Goal: Task Accomplishment & Management: Complete application form

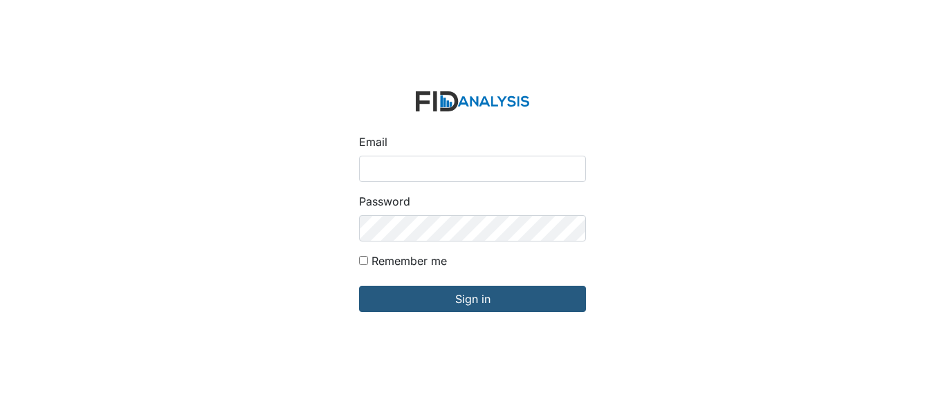
click at [440, 169] on input "Email" at bounding box center [472, 169] width 227 height 26
type input "[EMAIL_ADDRESS][DOMAIN_NAME]"
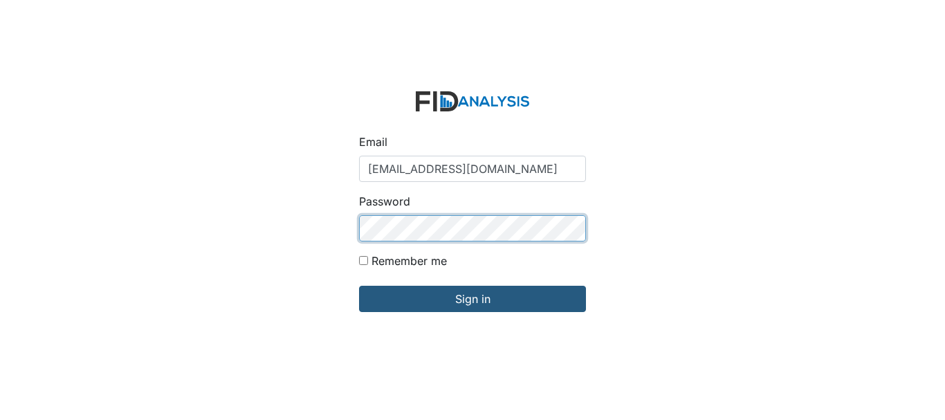
click at [359, 286] on input "Sign in" at bounding box center [472, 299] width 227 height 26
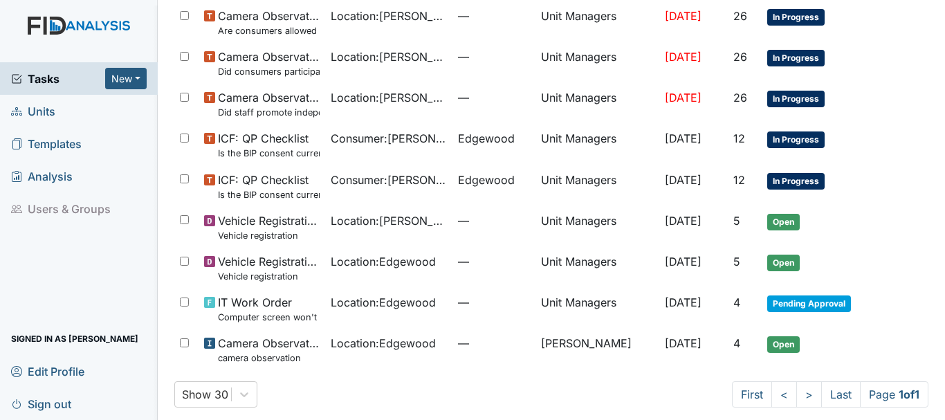
scroll to position [286, 0]
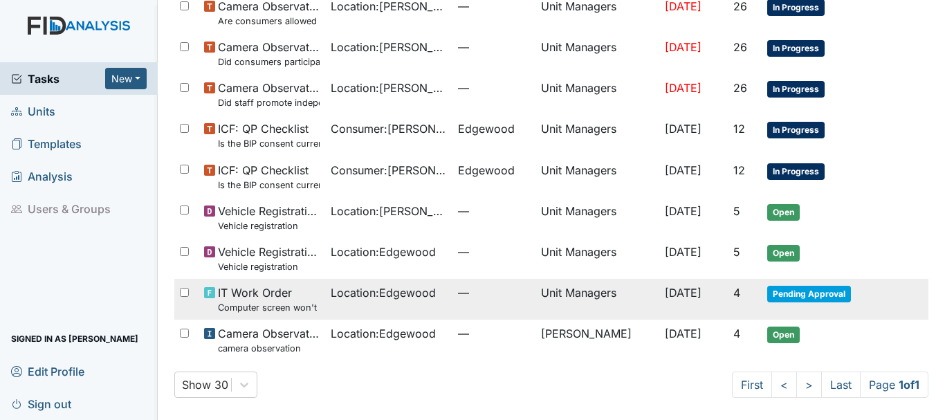
click at [793, 297] on span "Pending Approval" at bounding box center [809, 294] width 84 height 17
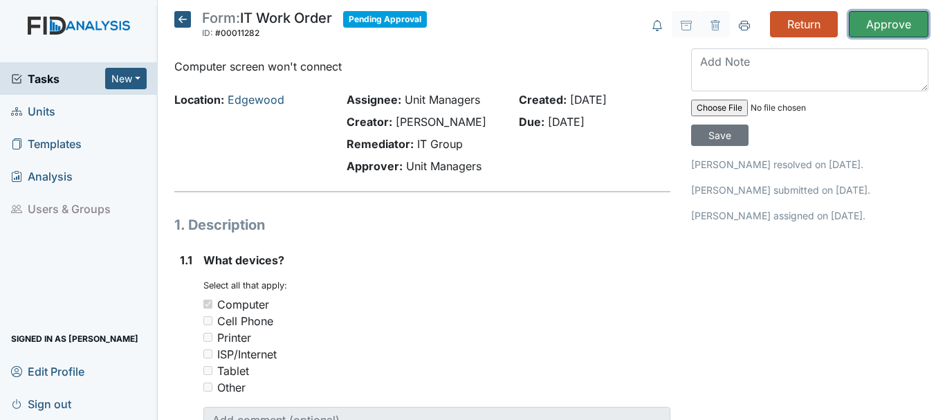
click at [863, 28] on input "Approve" at bounding box center [889, 24] width 80 height 26
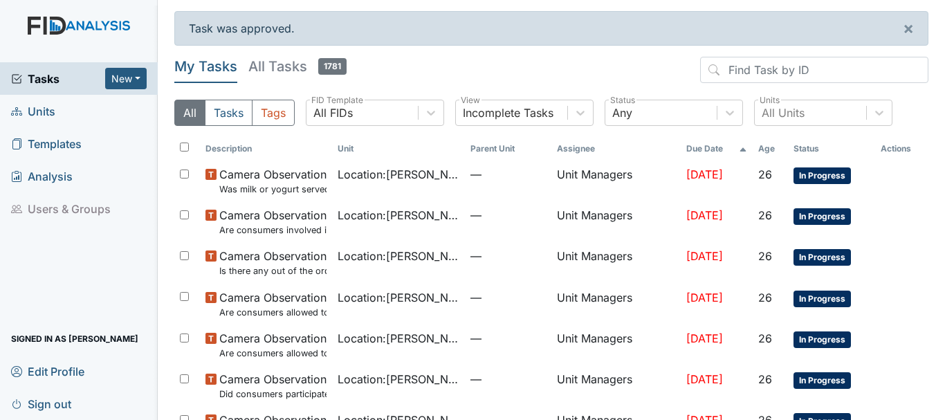
click at [31, 113] on span "Units" at bounding box center [33, 110] width 44 height 21
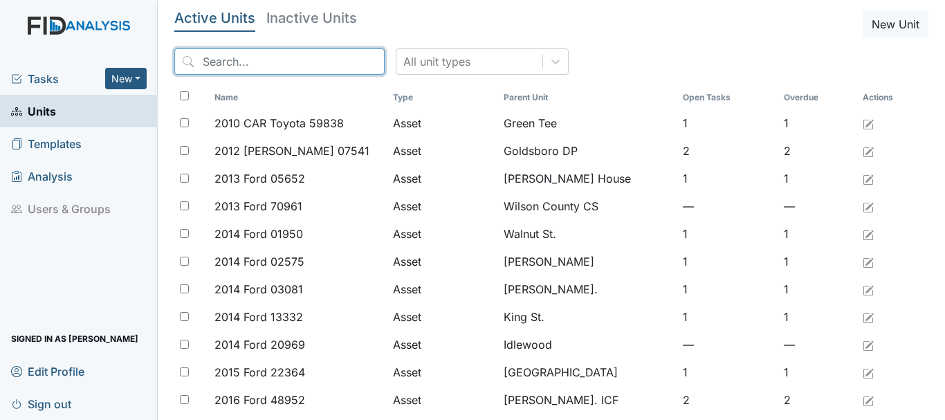
click at [238, 59] on input "search" at bounding box center [279, 61] width 210 height 26
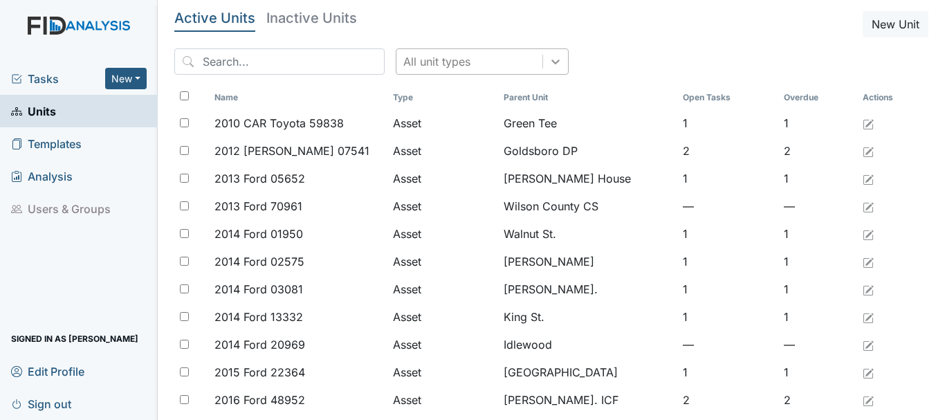
click at [548, 59] on icon at bounding box center [555, 62] width 14 height 14
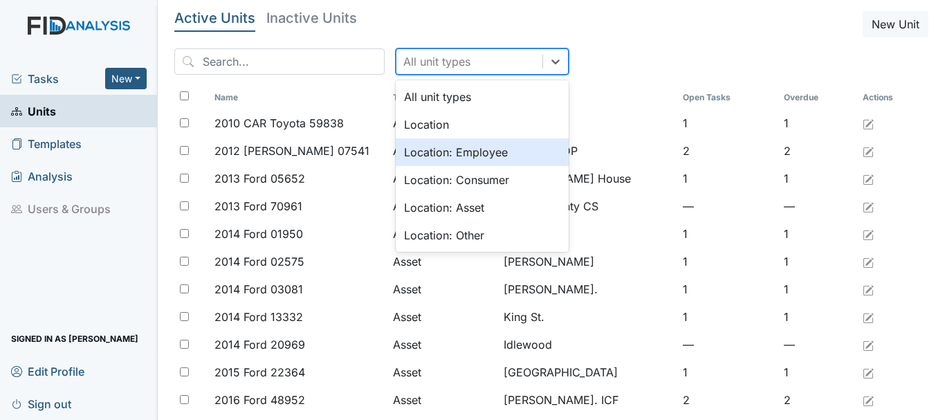
click at [439, 150] on div "Location: Employee" at bounding box center [482, 152] width 173 height 28
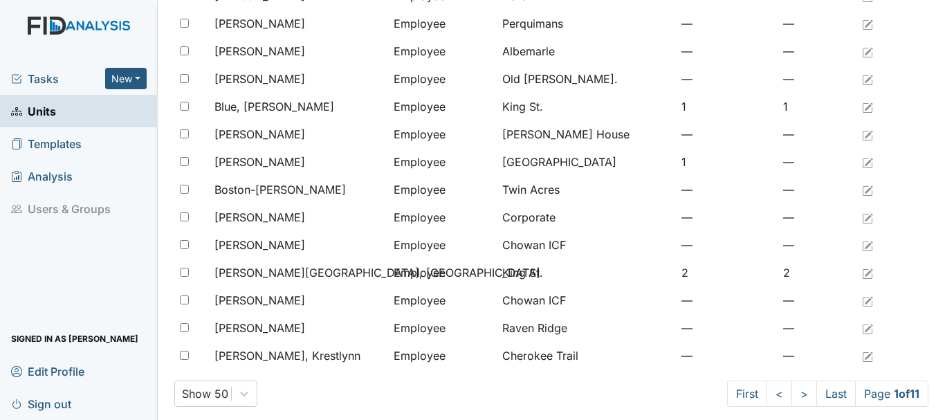
scroll to position [1132, 0]
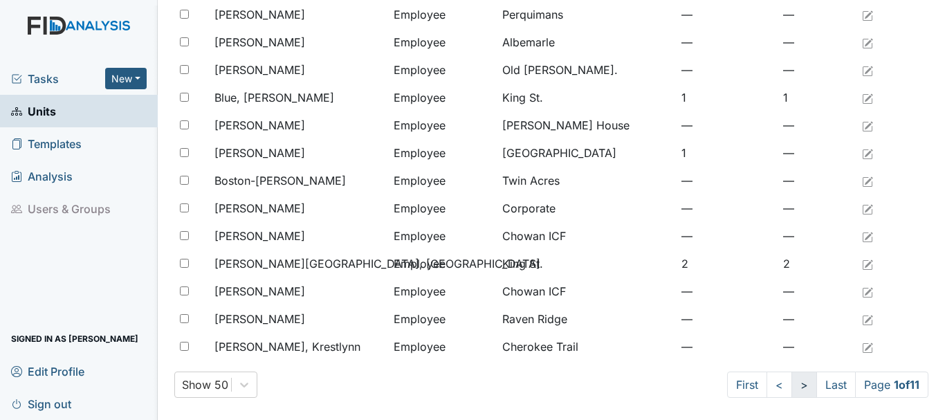
click at [791, 387] on link ">" at bounding box center [804, 384] width 26 height 26
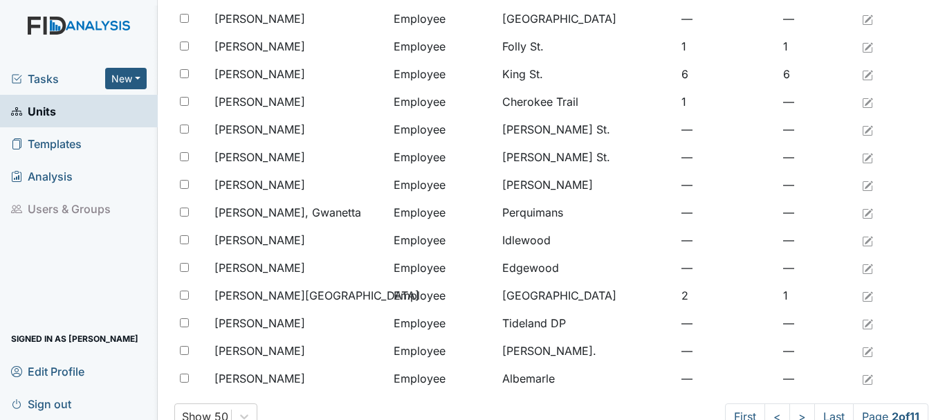
scroll to position [1132, 0]
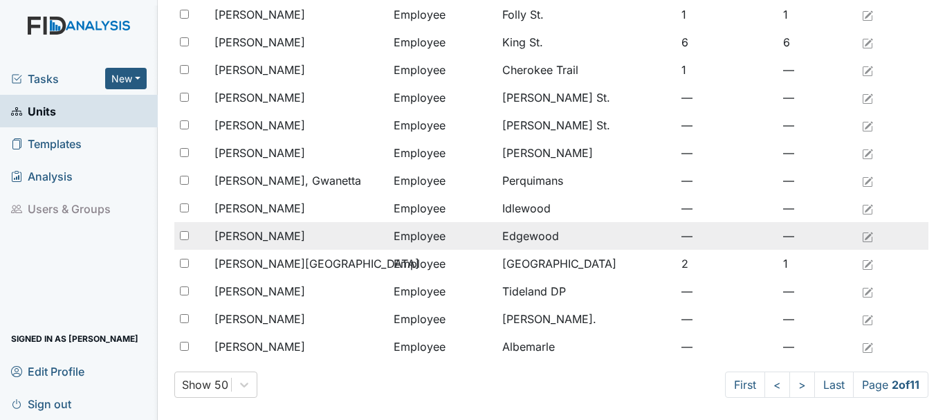
click at [185, 234] on input "checkbox" at bounding box center [184, 235] width 9 height 9
checkbox input "true"
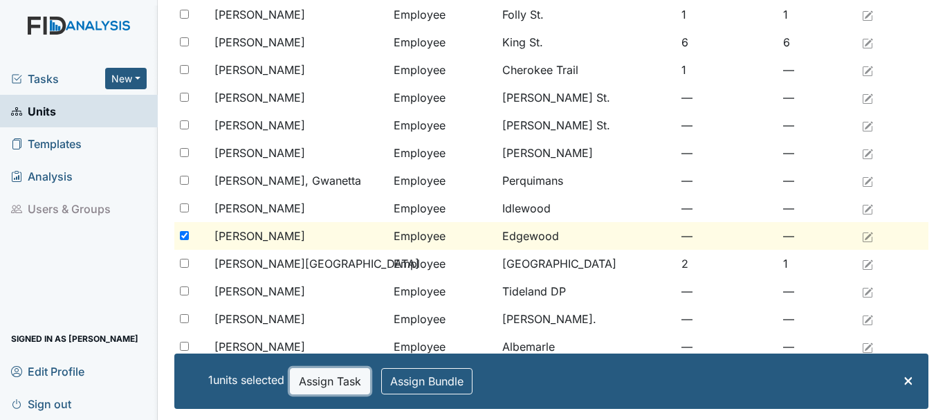
click at [345, 389] on button "Assign Task" at bounding box center [330, 381] width 80 height 26
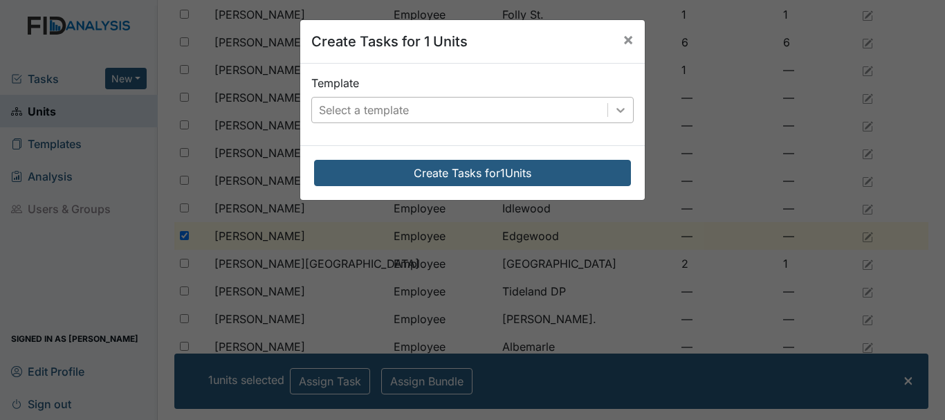
click at [617, 118] on div at bounding box center [620, 110] width 25 height 25
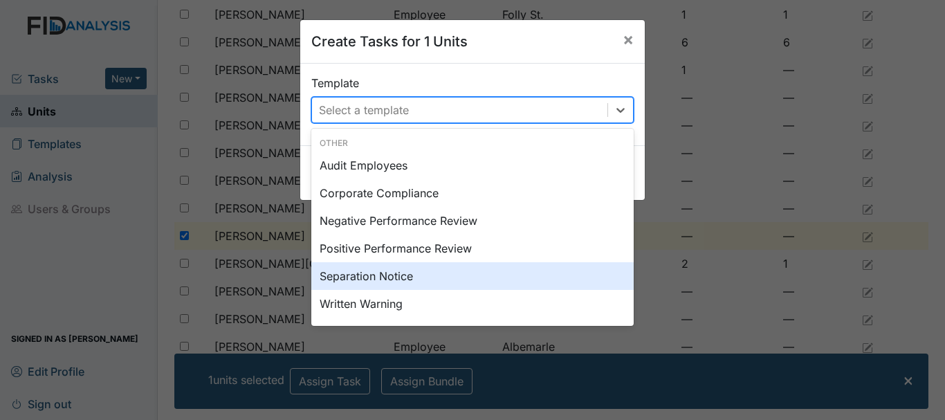
click at [346, 284] on div "Separation Notice" at bounding box center [472, 276] width 322 height 28
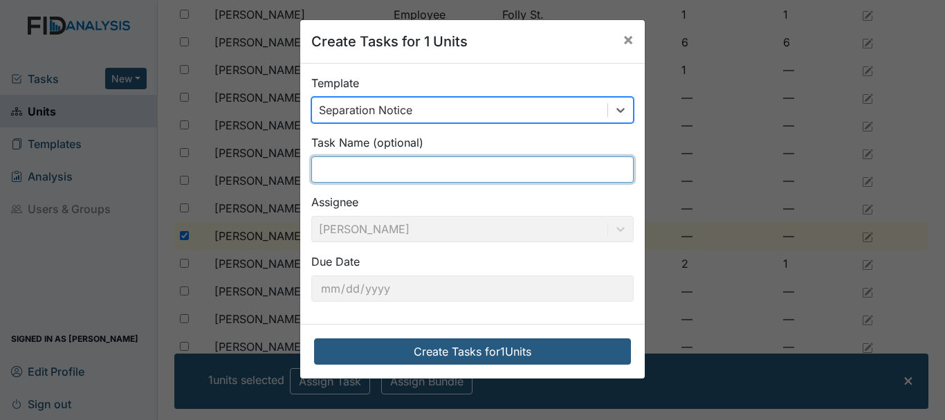
click at [347, 169] on input "text" at bounding box center [472, 169] width 322 height 26
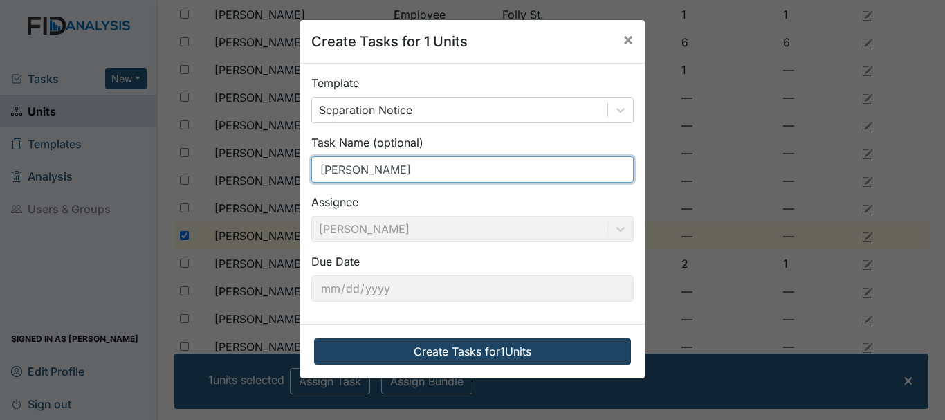
type input "Rosiland Clark"
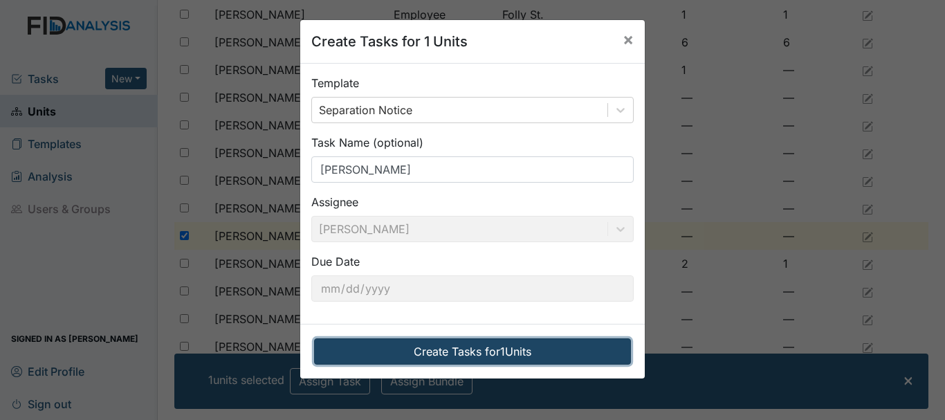
click at [454, 351] on button "Create Tasks for 1 Units" at bounding box center [472, 351] width 317 height 26
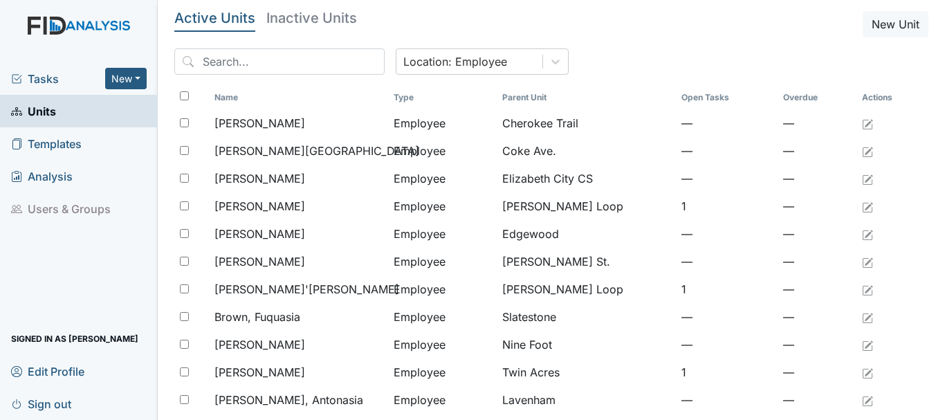
click at [39, 79] on span "Tasks" at bounding box center [58, 79] width 94 height 17
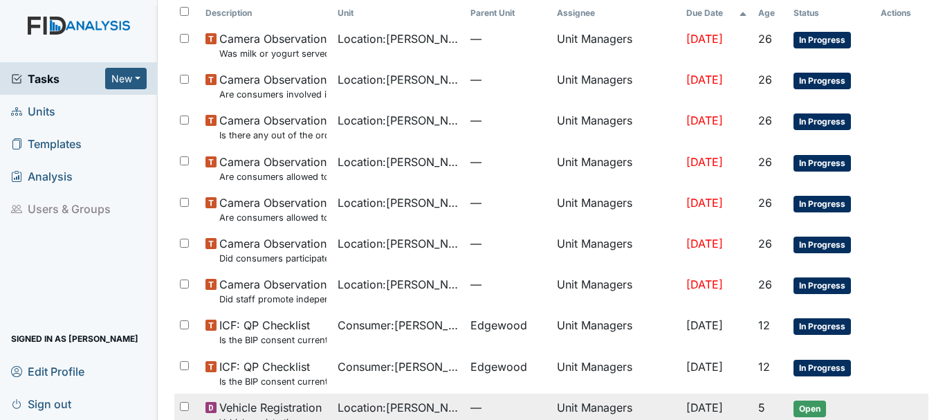
scroll to position [286, 0]
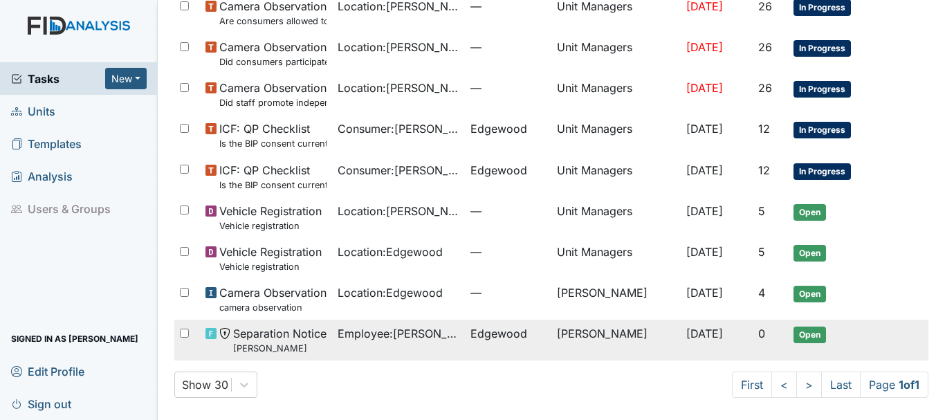
click at [322, 333] on span "Separation Notice Rosiland Clark" at bounding box center [279, 340] width 93 height 30
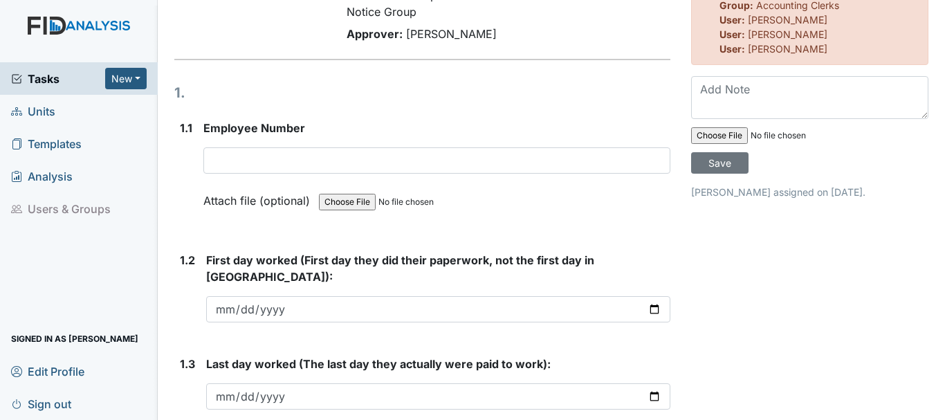
scroll to position [69, 0]
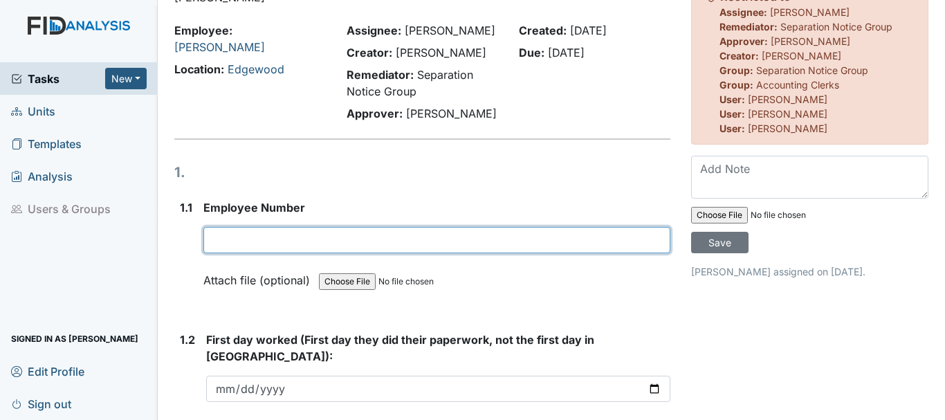
click at [295, 238] on input "text" at bounding box center [436, 240] width 467 height 26
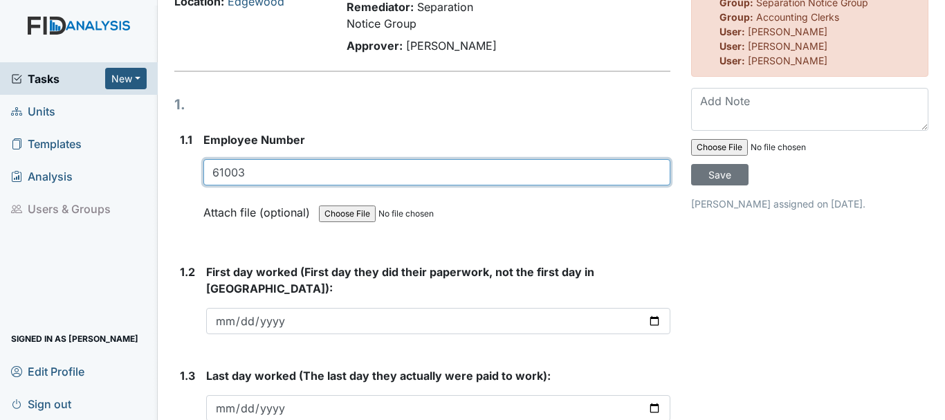
scroll to position [277, 0]
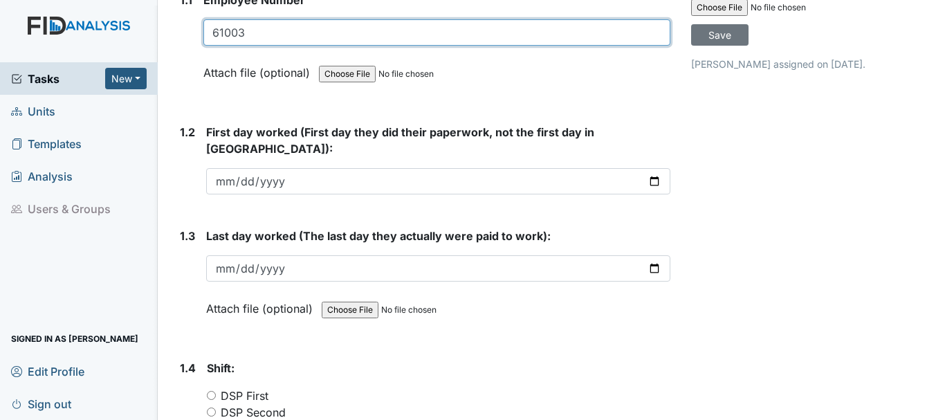
type input "61003"
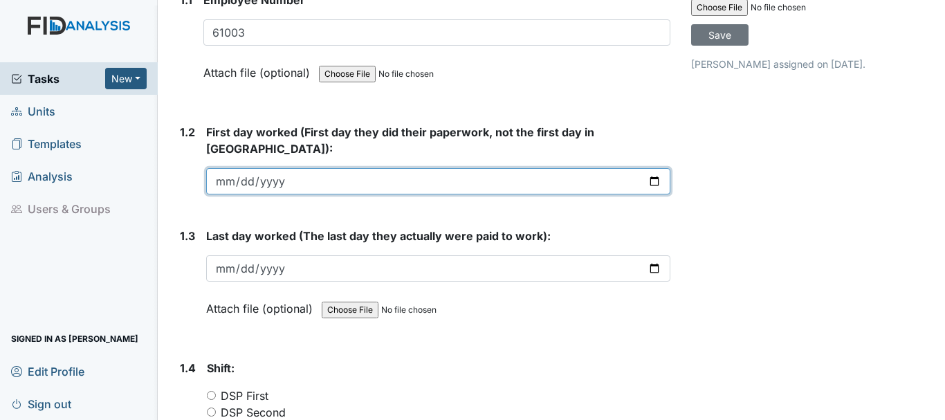
click at [223, 168] on input "date" at bounding box center [438, 181] width 464 height 26
type input "2024-11-07"
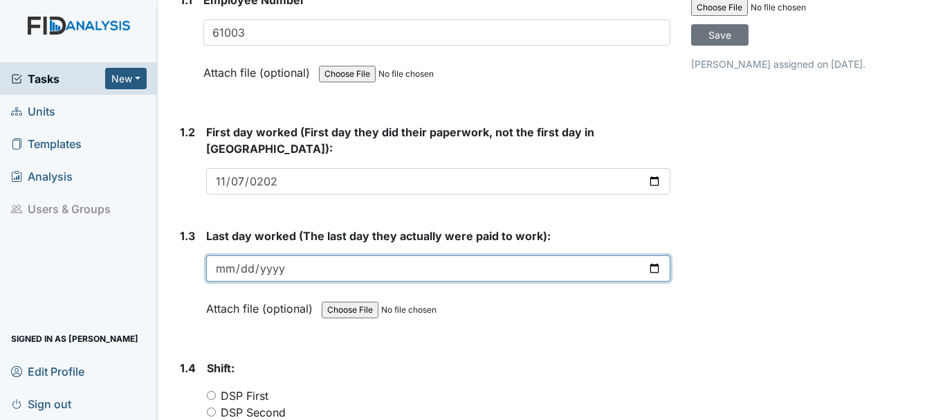
click at [268, 255] on input "date" at bounding box center [438, 268] width 464 height 26
click at [230, 255] on input "date" at bounding box center [438, 268] width 464 height 26
type input "2024-09-29"
click at [231, 255] on input "date" at bounding box center [438, 268] width 464 height 26
type input "[DATE]"
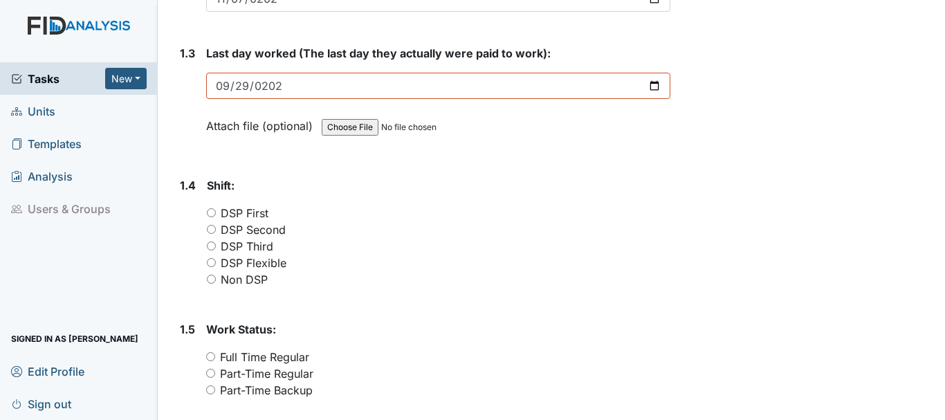
scroll to position [484, 0]
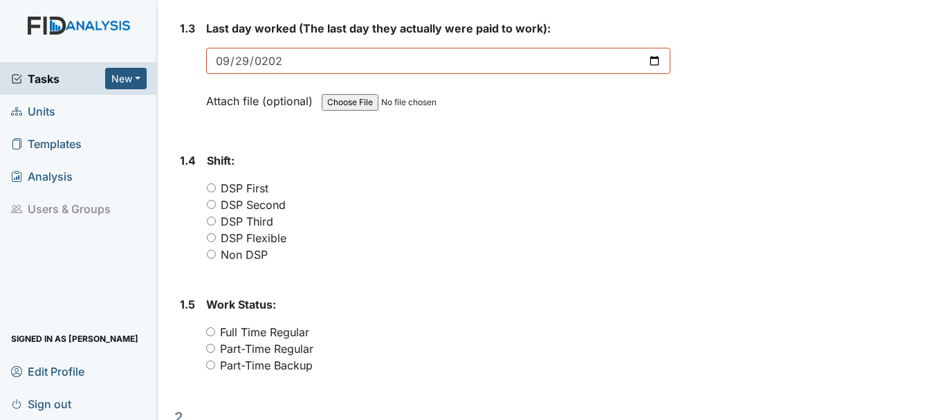
click at [209, 183] on input "DSP First" at bounding box center [211, 187] width 9 height 9
radio input "true"
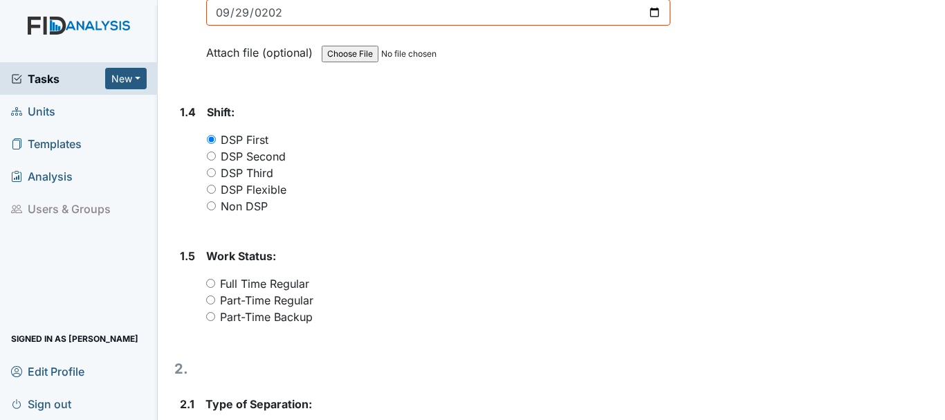
scroll to position [553, 0]
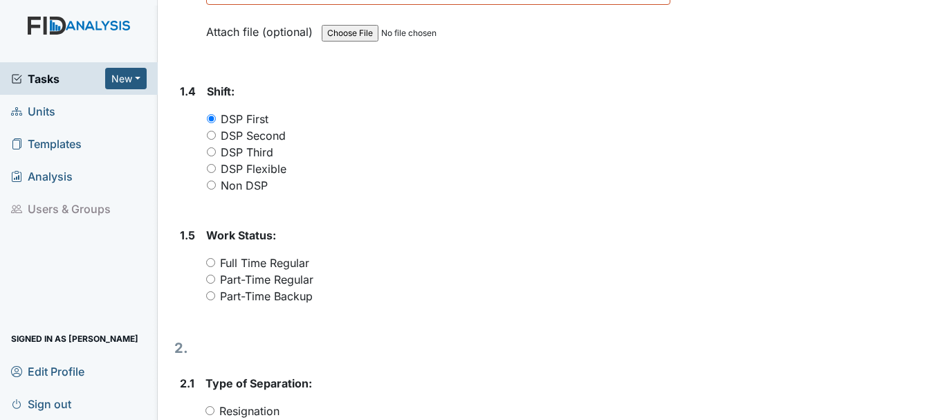
click at [209, 275] on input "Part-Time Regular" at bounding box center [210, 279] width 9 height 9
radio input "true"
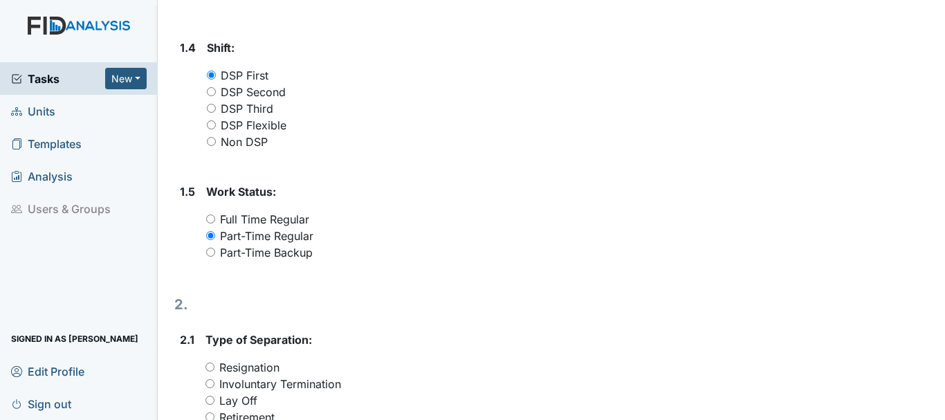
scroll to position [692, 0]
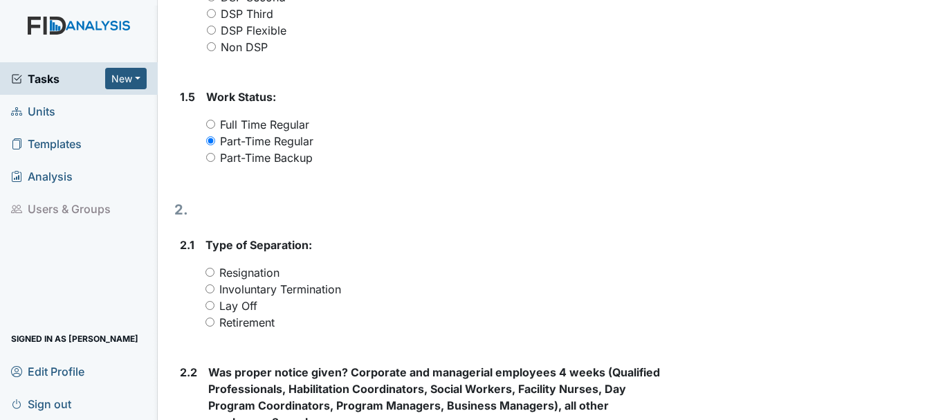
click at [210, 268] on input "Resignation" at bounding box center [209, 272] width 9 height 9
radio input "true"
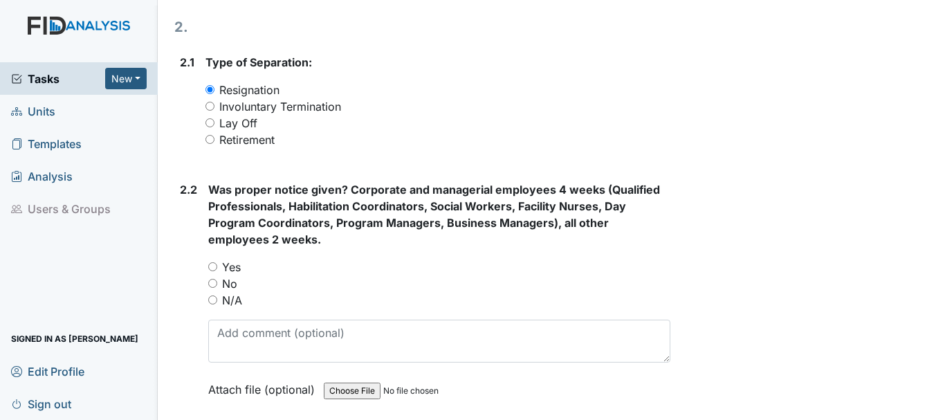
scroll to position [899, 0]
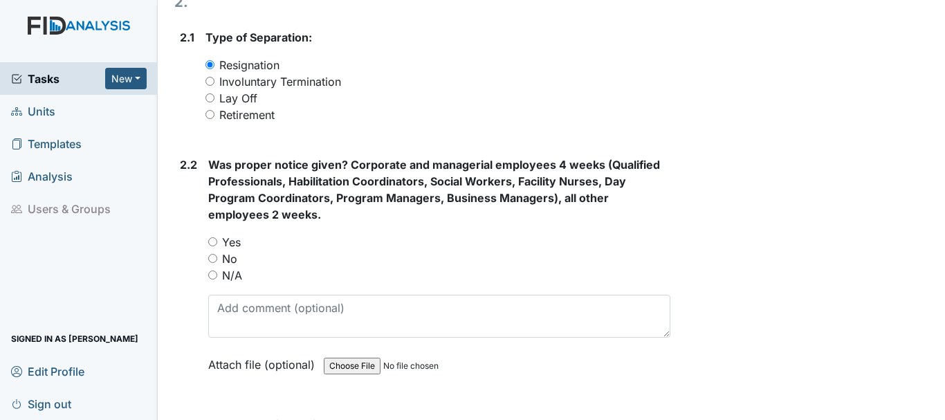
click at [210, 254] on input "No" at bounding box center [212, 258] width 9 height 9
radio input "true"
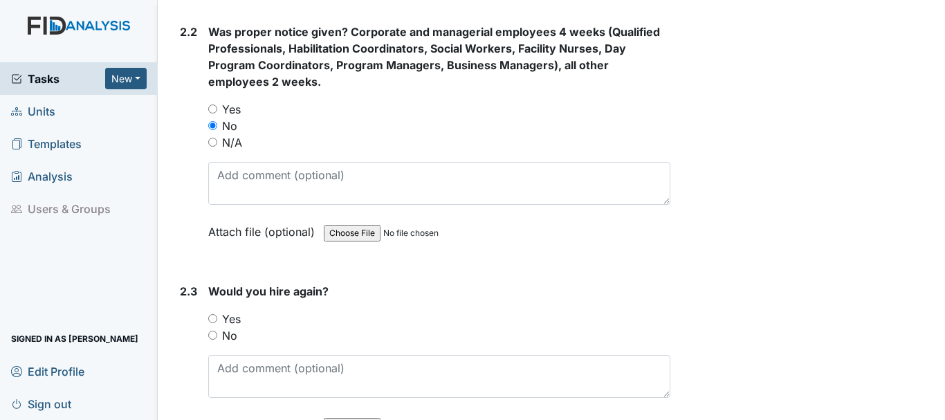
scroll to position [1038, 0]
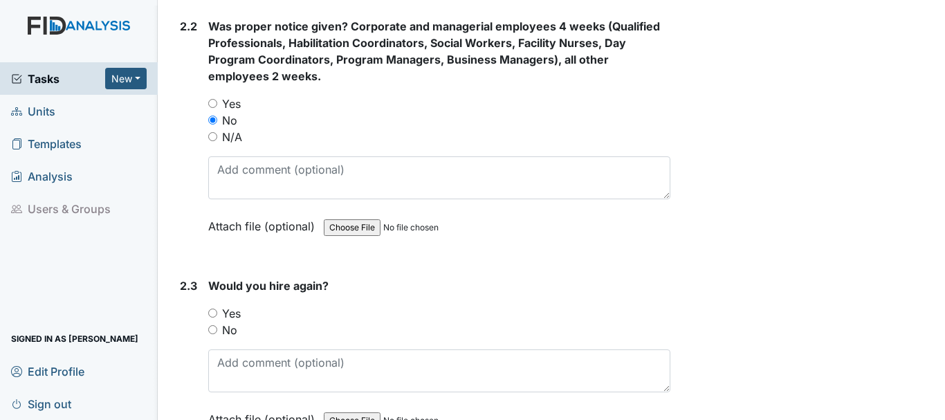
click at [212, 325] on input "No" at bounding box center [212, 329] width 9 height 9
radio input "true"
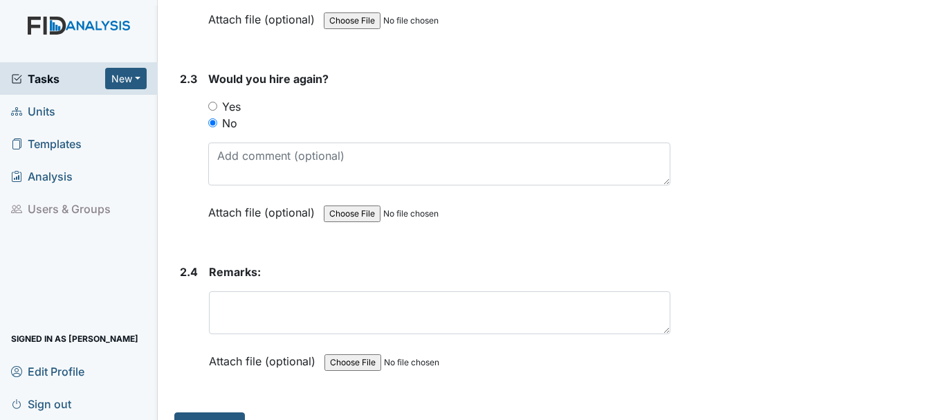
scroll to position [1245, 0]
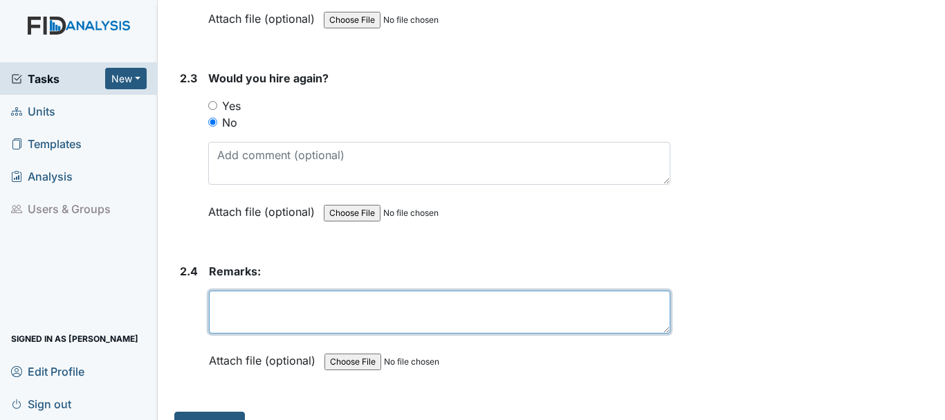
click at [261, 295] on textarea at bounding box center [439, 312] width 461 height 43
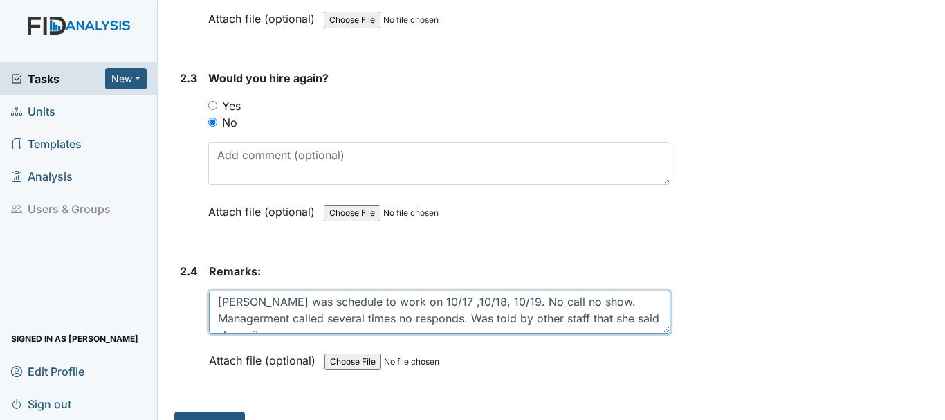
scroll to position [0, 0]
click at [586, 291] on textarea "Rosiland was schedule to work on 10/17 ,10/18, 10/19. No call no show. Managerm…" at bounding box center [439, 312] width 461 height 43
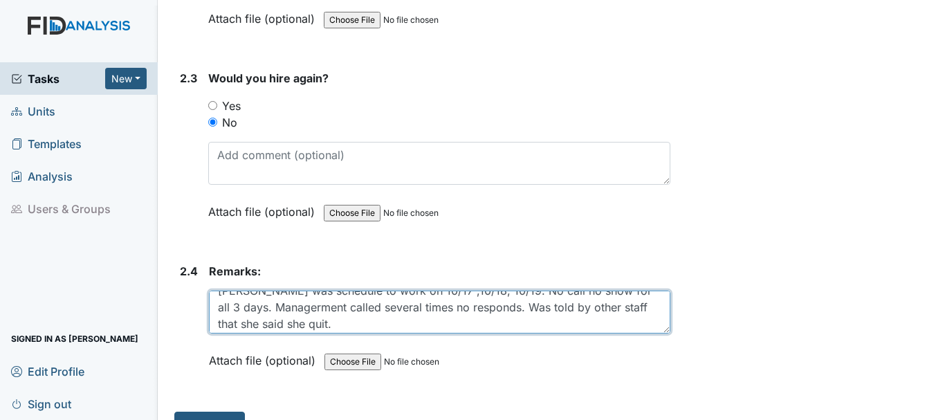
scroll to position [17, 0]
type textarea "Rosiland was schedule to work on 10/17 ,10/18, 10/19. No call no show for all 3…"
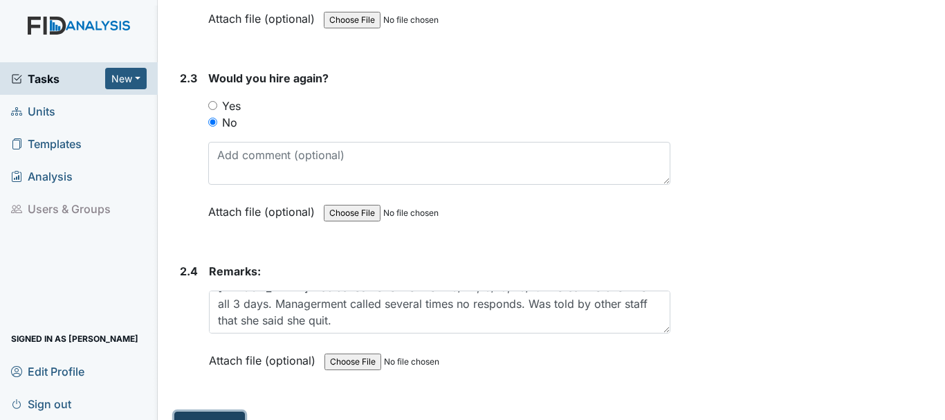
click at [218, 412] on button "Submit" at bounding box center [209, 425] width 71 height 26
click at [212, 412] on button "Submit" at bounding box center [209, 425] width 71 height 26
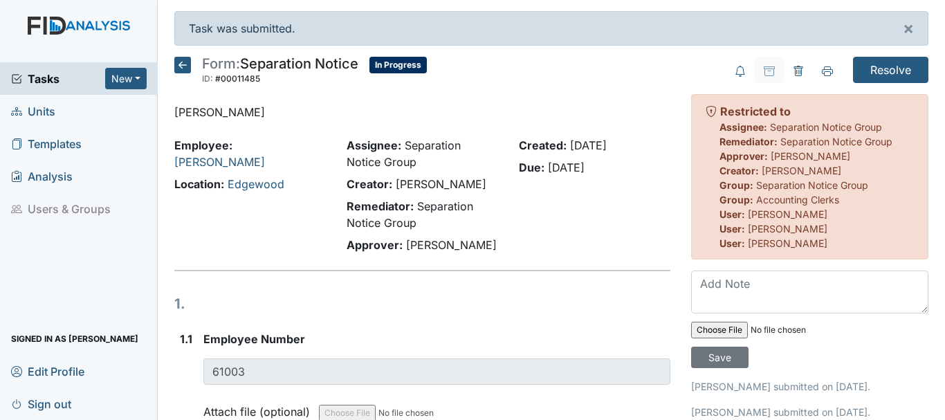
click at [44, 108] on span "Units" at bounding box center [33, 110] width 44 height 21
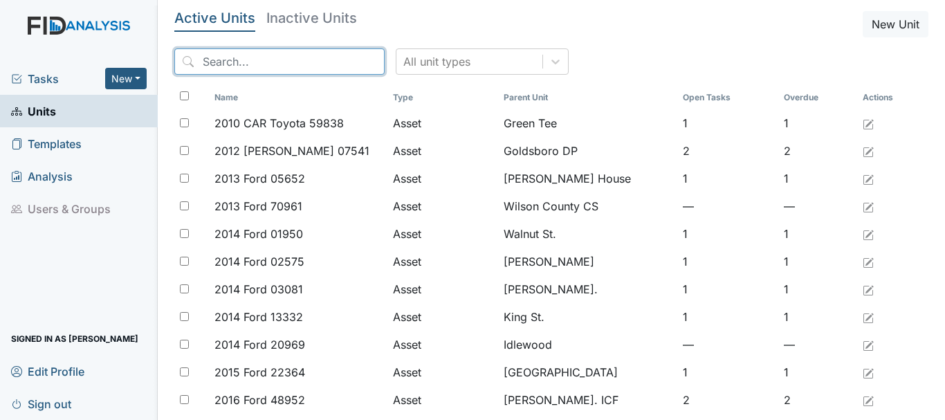
click at [236, 68] on input "search" at bounding box center [279, 61] width 210 height 26
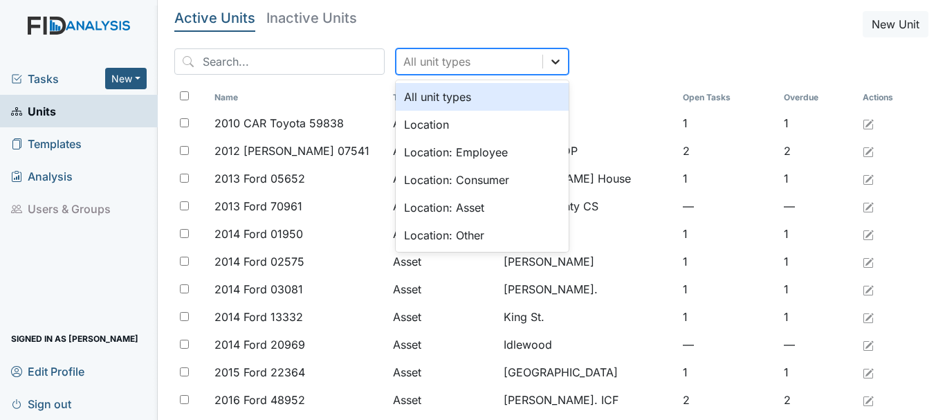
click at [548, 66] on icon at bounding box center [555, 62] width 14 height 14
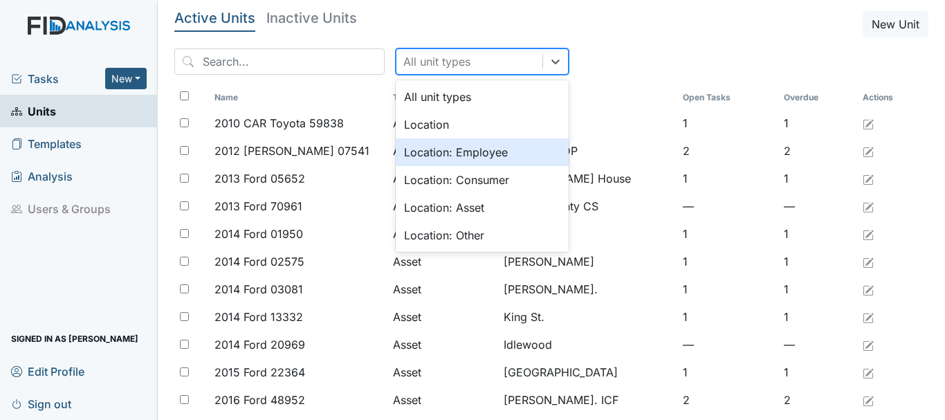
click at [413, 159] on div "Location: Employee" at bounding box center [482, 152] width 173 height 28
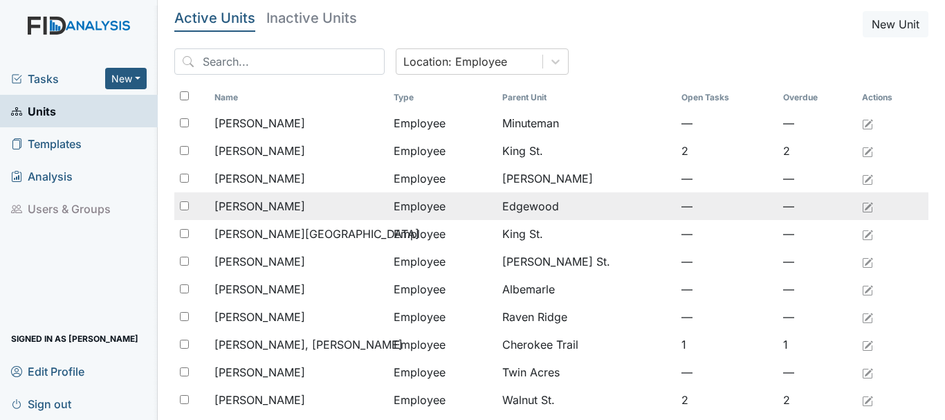
click at [186, 205] on input "checkbox" at bounding box center [184, 205] width 9 height 9
checkbox input "true"
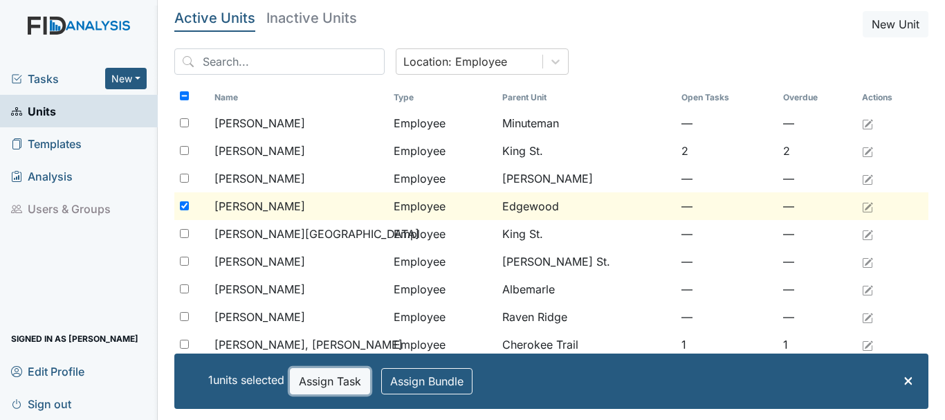
click at [314, 381] on button "Assign Task" at bounding box center [330, 381] width 80 height 26
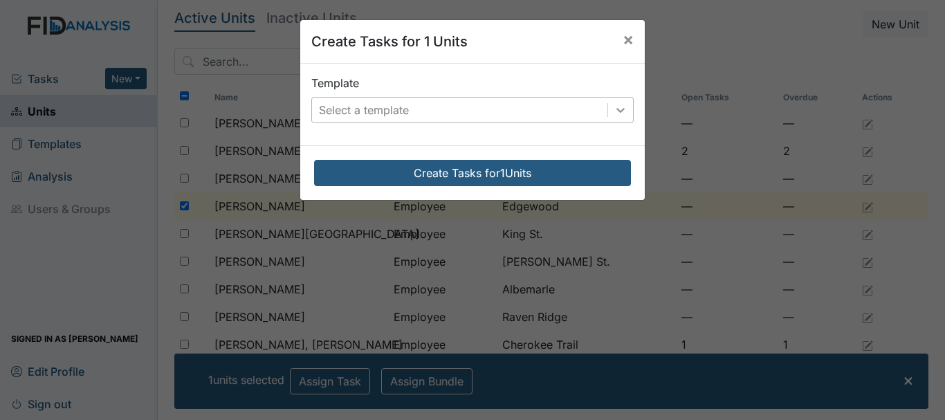
click at [616, 109] on icon at bounding box center [621, 110] width 14 height 14
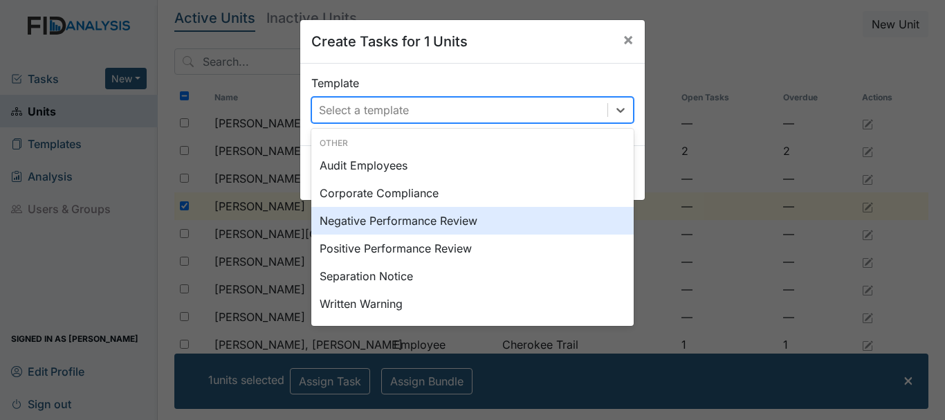
click at [351, 225] on div "Negative Performance Review" at bounding box center [472, 221] width 322 height 28
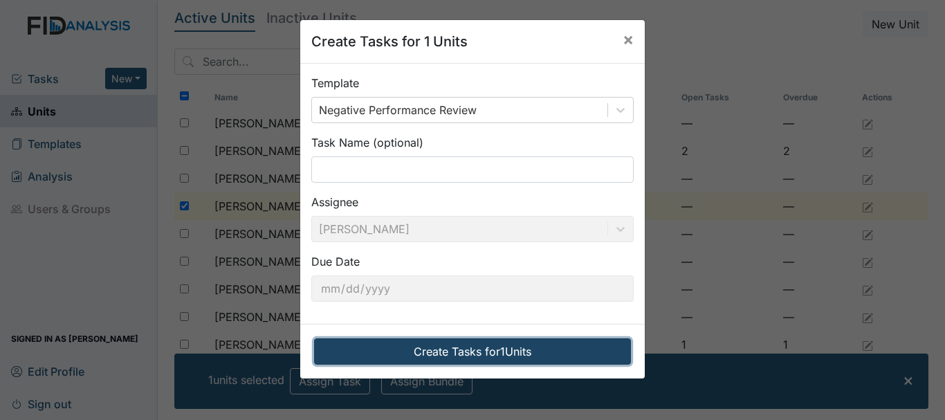
click at [438, 345] on button "Create Tasks for 1 Units" at bounding box center [472, 351] width 317 height 26
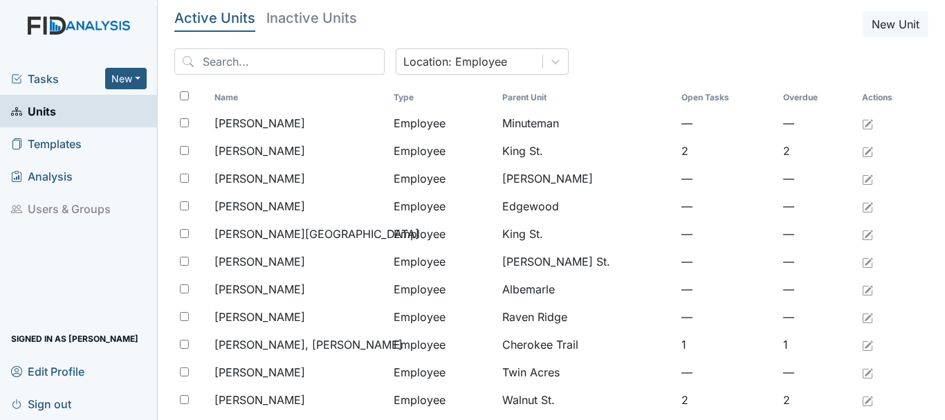
click at [42, 80] on span "Tasks" at bounding box center [58, 79] width 94 height 17
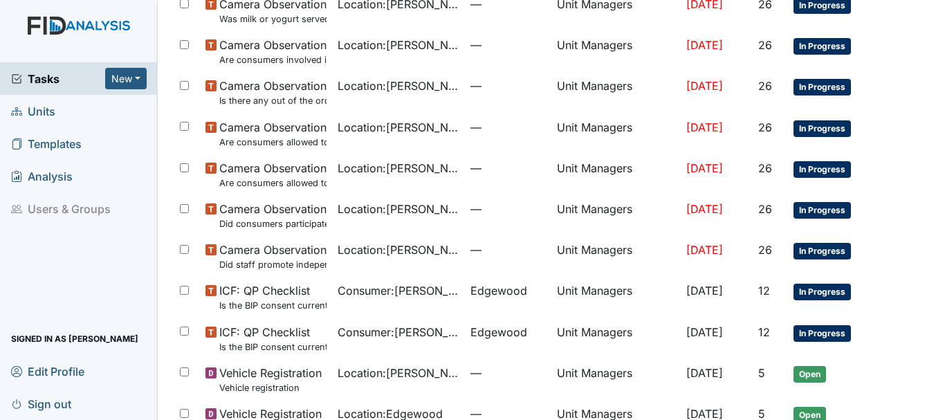
scroll to position [275, 0]
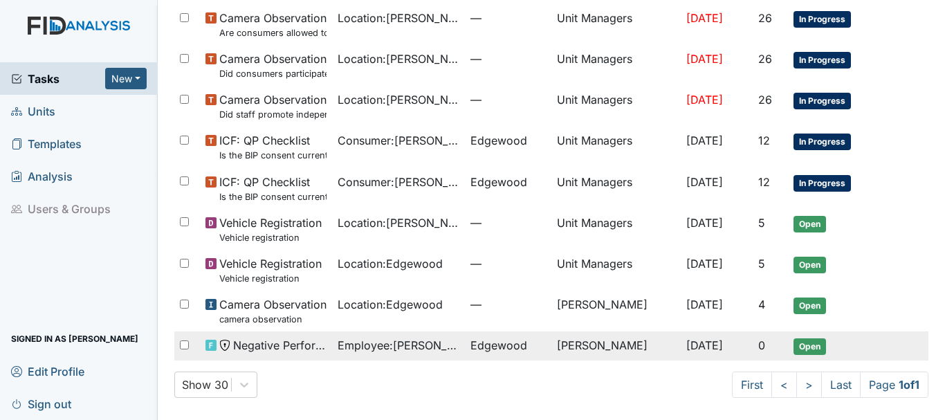
click at [275, 344] on span "Negative Performance Review" at bounding box center [280, 345] width 94 height 17
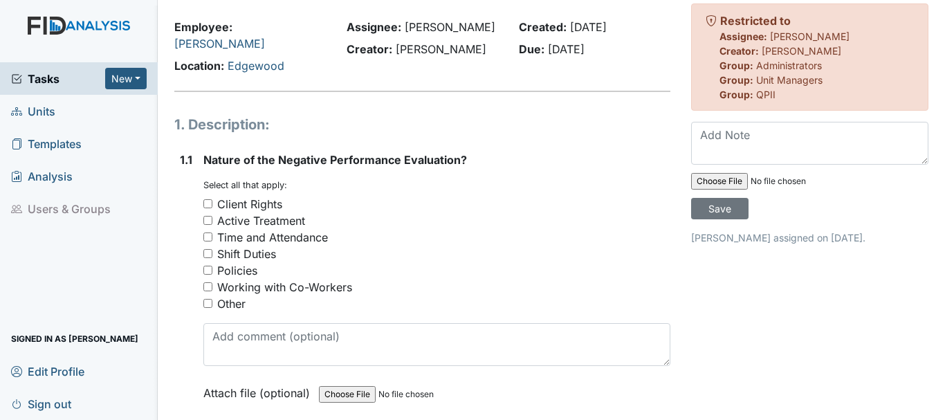
scroll to position [69, 0]
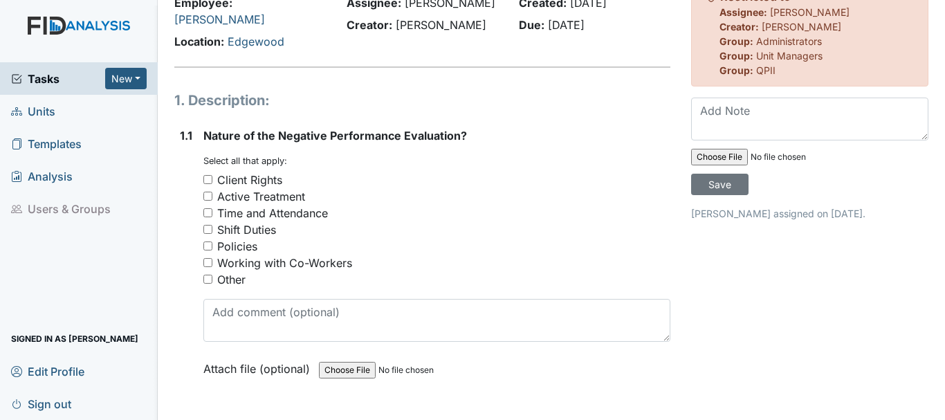
click at [209, 246] on input "Policies" at bounding box center [207, 245] width 9 height 9
checkbox input "true"
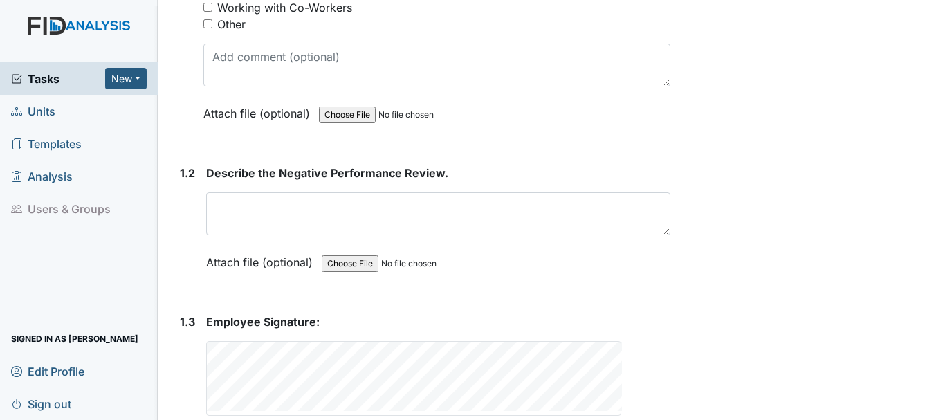
scroll to position [398, 0]
